Goal: Information Seeking & Learning: Find contact information

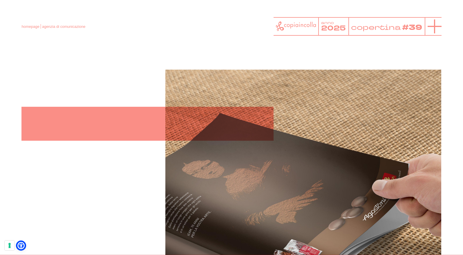
click at [434, 26] on line at bounding box center [434, 26] width 14 height 0
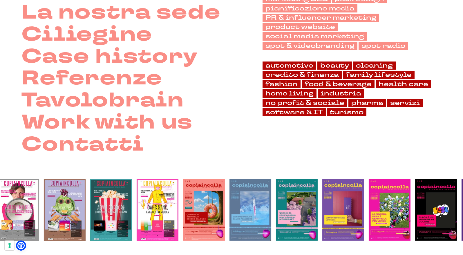
scroll to position [112, 0]
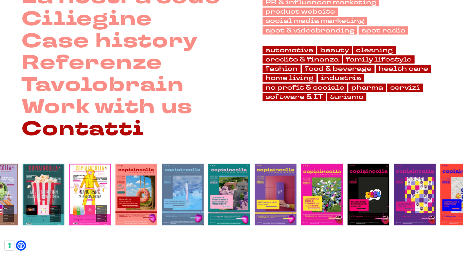
click at [66, 134] on link "Contatti" at bounding box center [82, 129] width 122 height 22
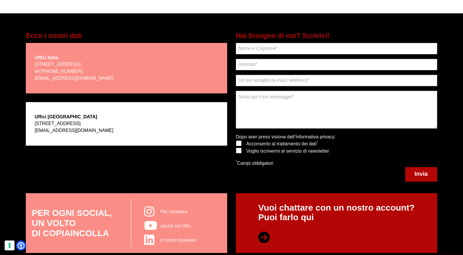
scroll to position [123, 0]
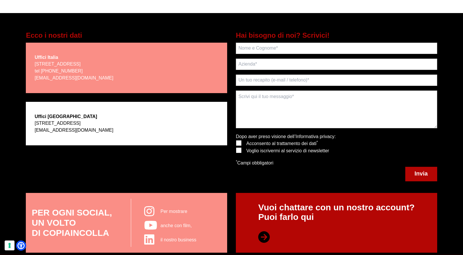
drag, startPoint x: 81, startPoint y: 71, endPoint x: 41, endPoint y: 71, distance: 39.7
click at [41, 71] on p "[STREET_ADDRESS] tel [PHONE_NUMBER] [EMAIL_ADDRESS][DOMAIN_NAME]" at bounding box center [73, 71] width 79 height 21
copy p "[PHONE_NUMBER]"
drag, startPoint x: 97, startPoint y: 78, endPoint x: 73, endPoint y: 78, distance: 24.1
click at [73, 78] on p "[STREET_ADDRESS] tel [PHONE_NUMBER] [EMAIL_ADDRESS][DOMAIN_NAME]" at bounding box center [73, 71] width 79 height 21
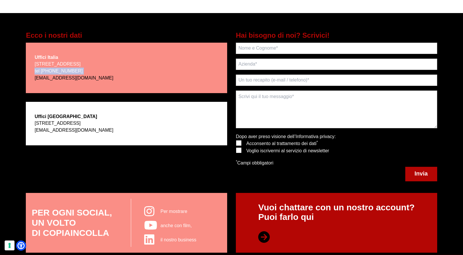
drag, startPoint x: 94, startPoint y: 79, endPoint x: 63, endPoint y: 79, distance: 31.3
click at [67, 80] on p "[STREET_ADDRESS] tel [PHONE_NUMBER] [EMAIL_ADDRESS][DOMAIN_NAME]" at bounding box center [73, 71] width 79 height 21
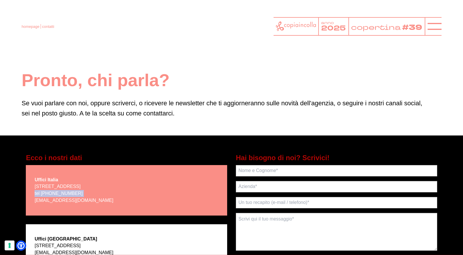
scroll to position [0, 0]
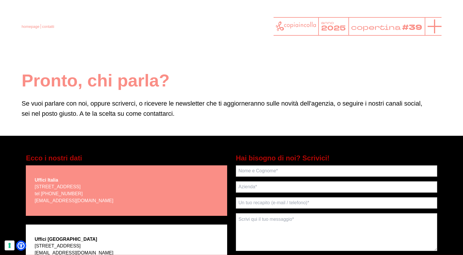
click at [432, 25] on icon at bounding box center [434, 26] width 14 height 14
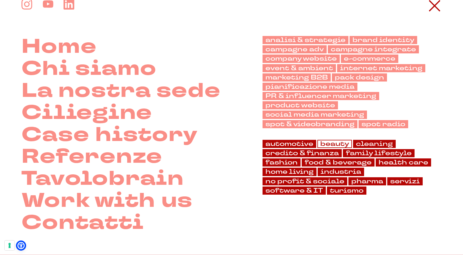
scroll to position [19, 0]
